Goal: Information Seeking & Learning: Learn about a topic

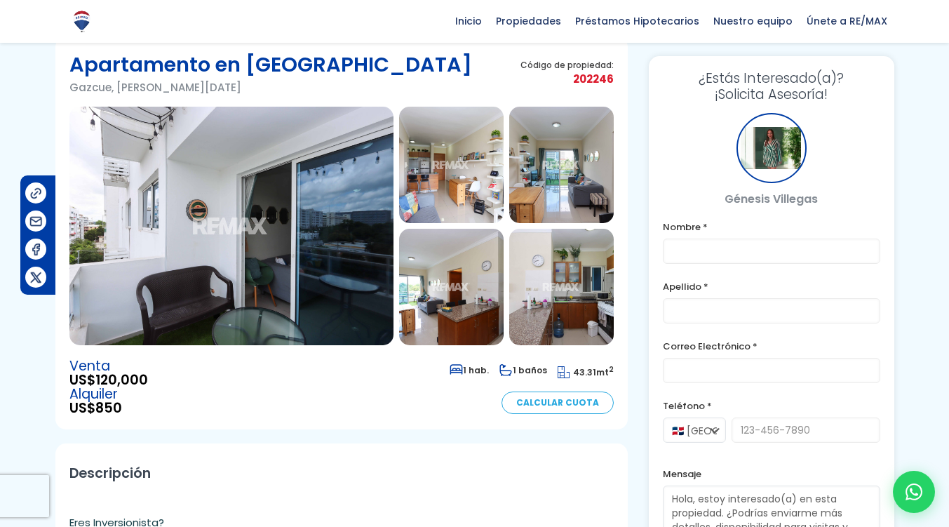
scroll to position [56, 0]
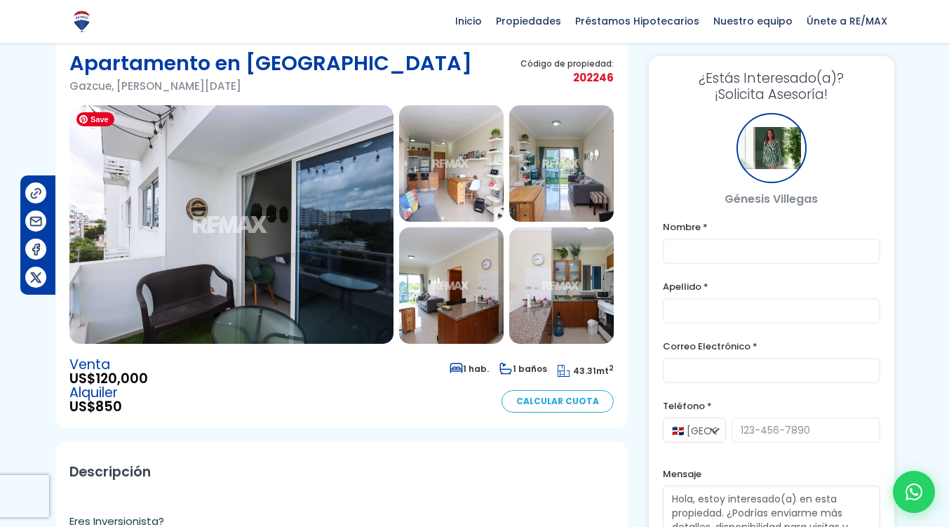
click at [284, 156] on img at bounding box center [231, 224] width 324 height 238
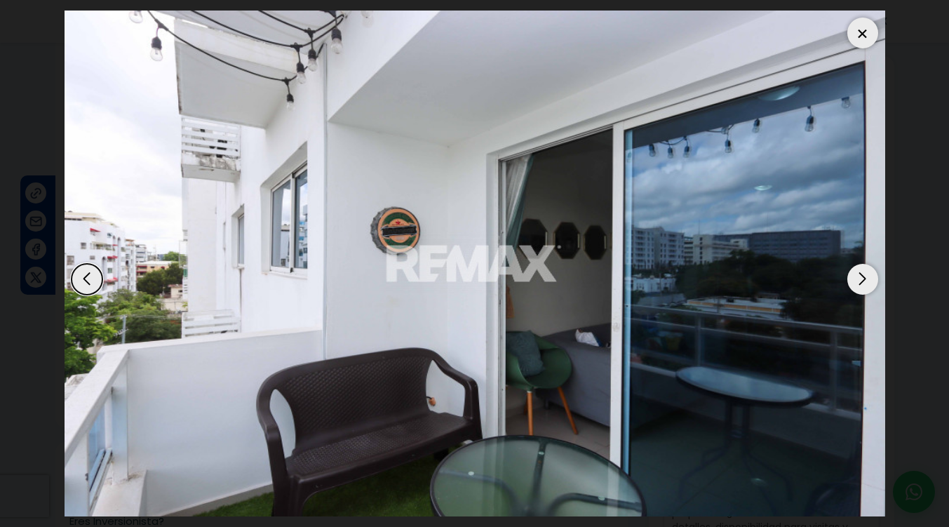
click at [863, 276] on div "Next slide" at bounding box center [862, 279] width 31 height 31
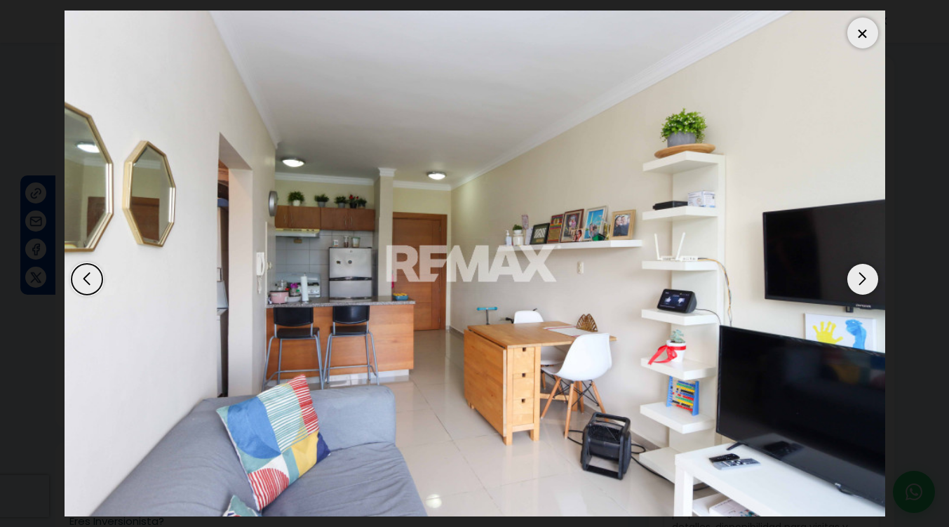
click at [863, 276] on div "Next slide" at bounding box center [862, 279] width 31 height 31
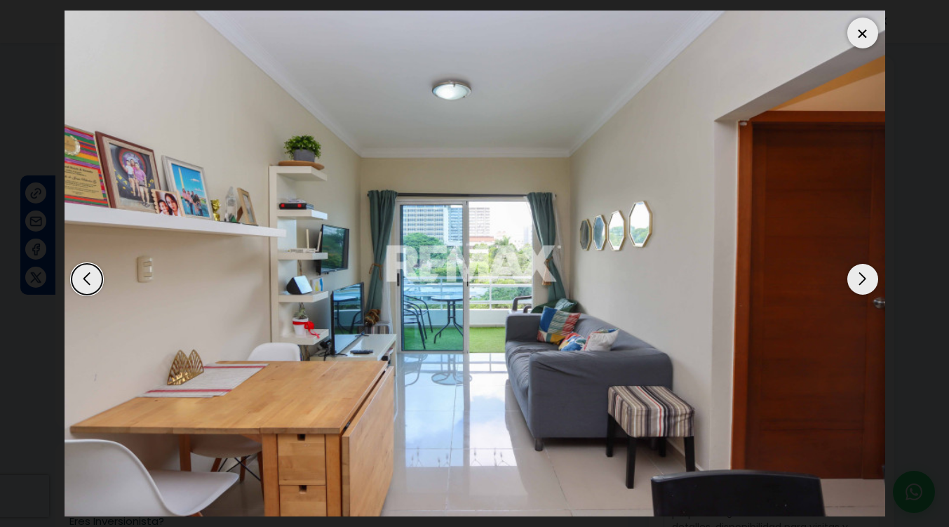
click at [863, 276] on div "Next slide" at bounding box center [862, 279] width 31 height 31
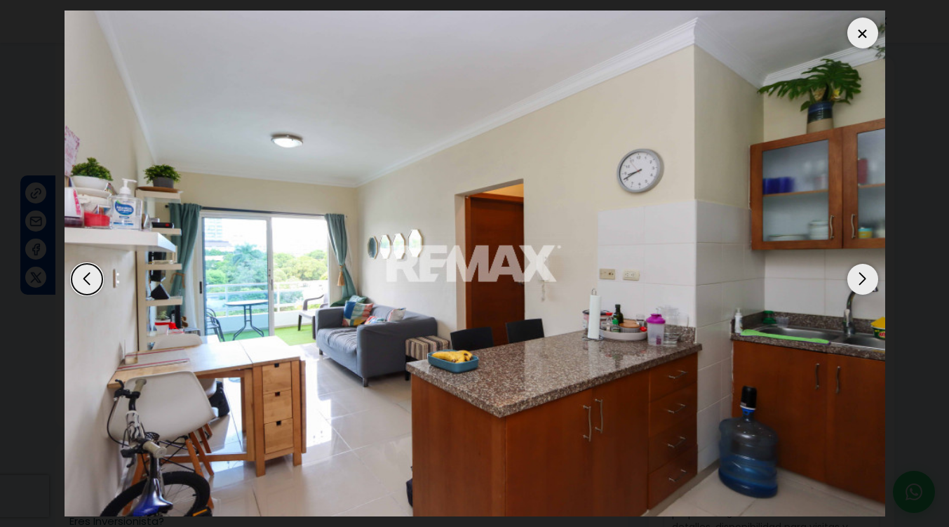
click at [863, 276] on div "Next slide" at bounding box center [862, 279] width 31 height 31
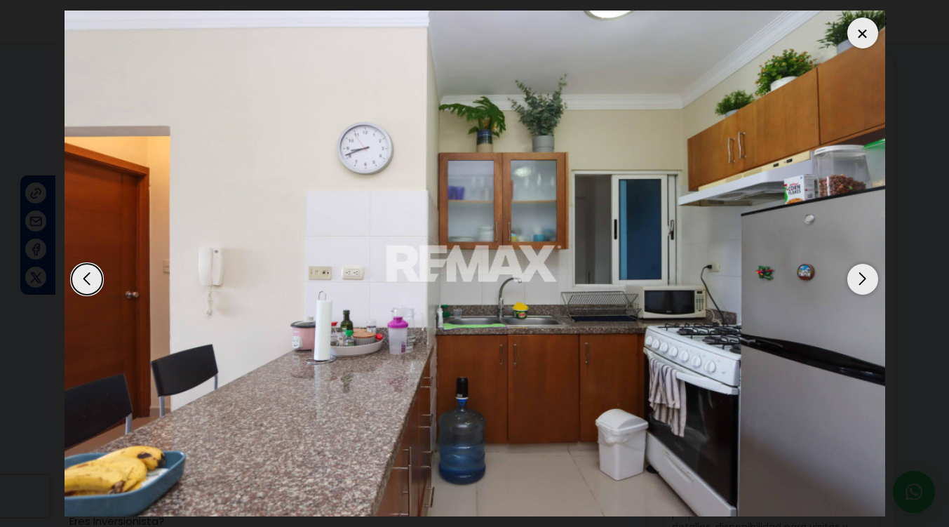
click at [863, 276] on div "Next slide" at bounding box center [862, 279] width 31 height 31
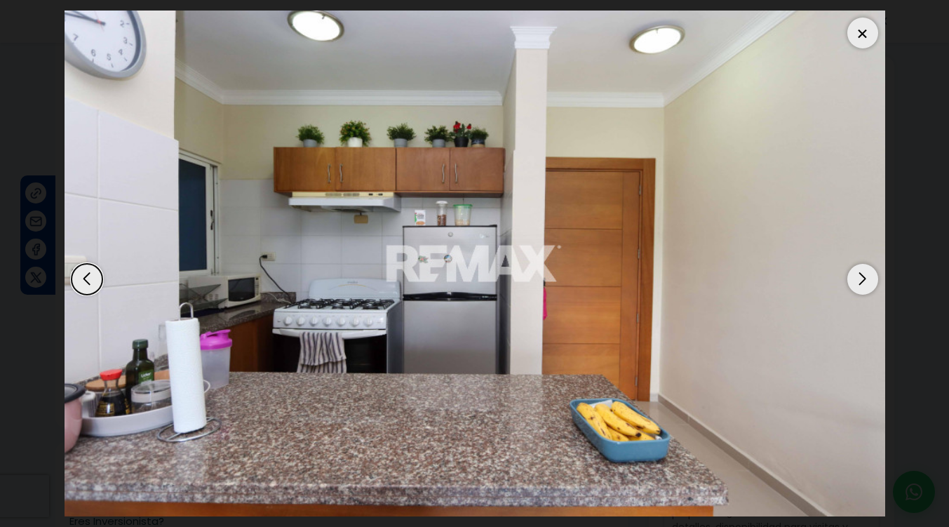
click at [863, 276] on div "Next slide" at bounding box center [862, 279] width 31 height 31
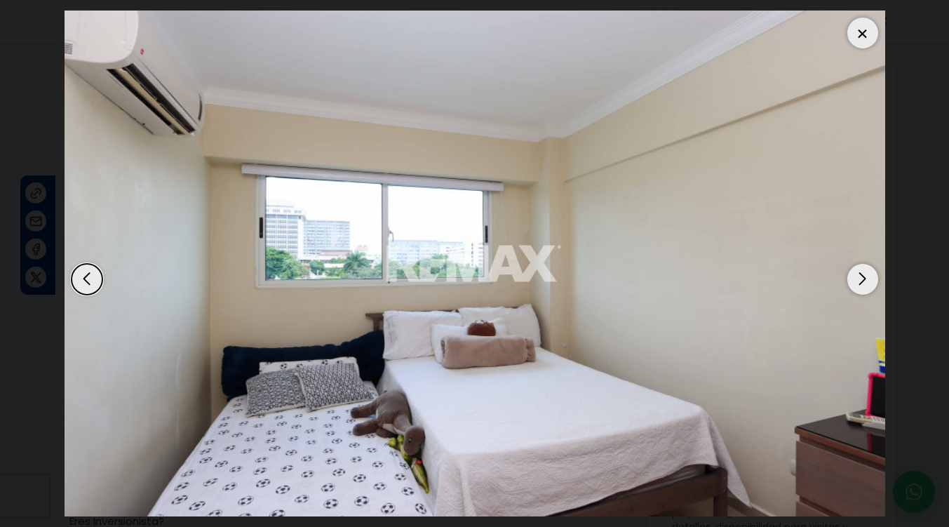
click at [863, 276] on div "Next slide" at bounding box center [862, 279] width 31 height 31
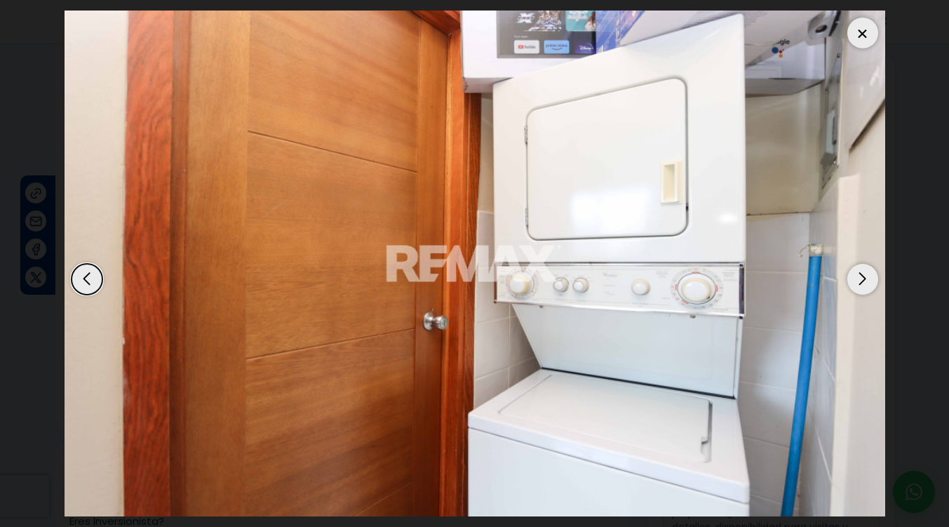
click at [863, 276] on div "Next slide" at bounding box center [862, 279] width 31 height 31
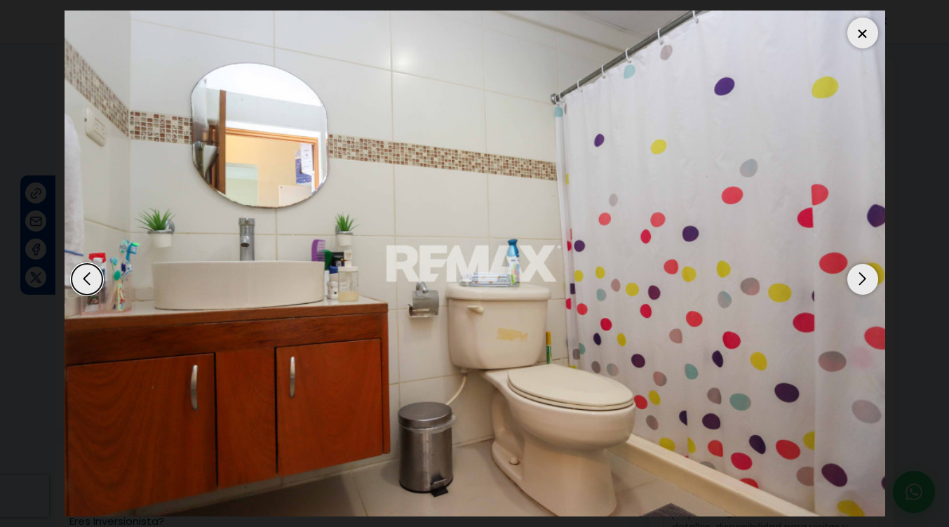
click at [863, 276] on div "Next slide" at bounding box center [862, 279] width 31 height 31
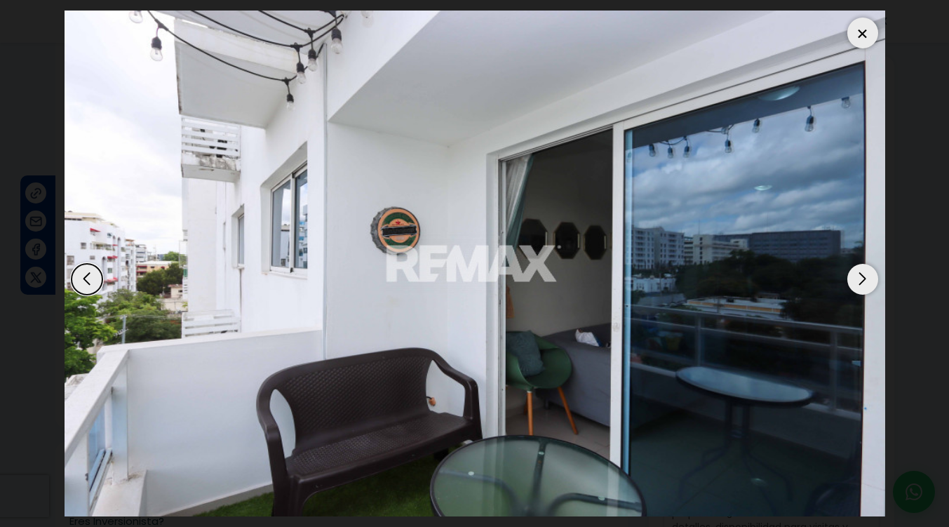
click at [863, 276] on div "Next slide" at bounding box center [862, 279] width 31 height 31
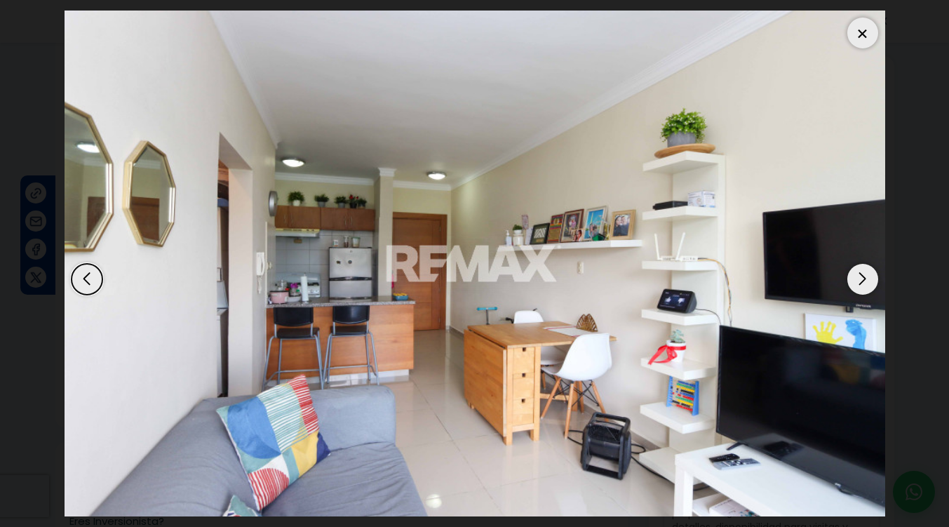
click at [861, 28] on div at bounding box center [862, 33] width 31 height 31
